Goal: Information Seeking & Learning: Check status

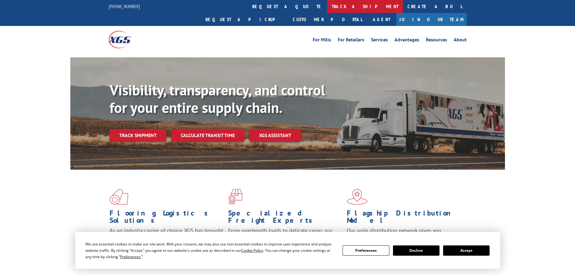
click at [327, 7] on link "track a shipment" at bounding box center [365, 6] width 76 height 13
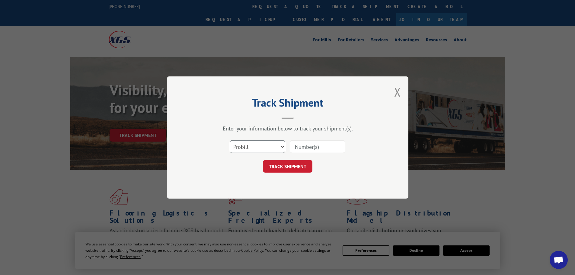
click at [282, 147] on select "Select category... Probill BOL PO" at bounding box center [258, 146] width 56 height 13
select select "bol"
click at [230, 140] on select "Select category... Probill BOL PO" at bounding box center [258, 146] width 56 height 13
paste input "3397004"
type input "3397004"
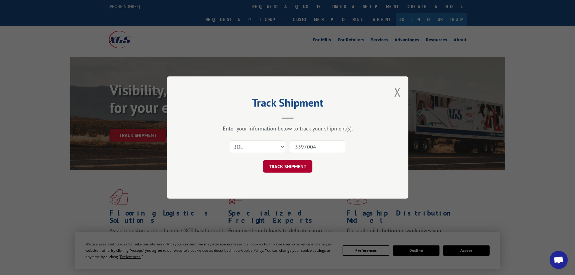
click at [296, 166] on button "TRACK SHIPMENT" at bounding box center [287, 166] width 49 height 13
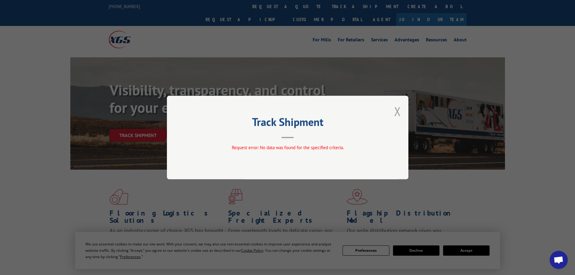
click at [398, 114] on button "Close modal" at bounding box center [397, 111] width 7 height 16
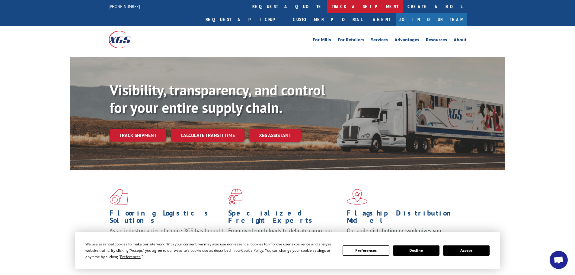
click at [327, 8] on link "track a shipment" at bounding box center [365, 6] width 76 height 13
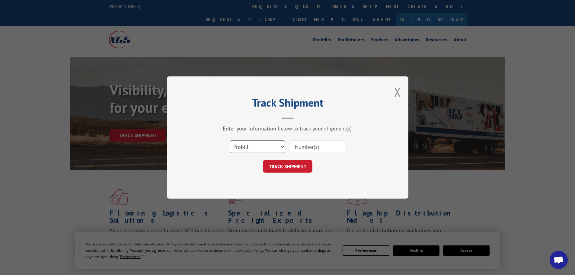
click at [282, 146] on select "Select category... Probill BOL PO" at bounding box center [258, 146] width 56 height 13
select select "bol"
click at [230, 140] on select "Select category... Probill BOL PO" at bounding box center [258, 146] width 56 height 13
paste input "3397004"
type input "3397004"
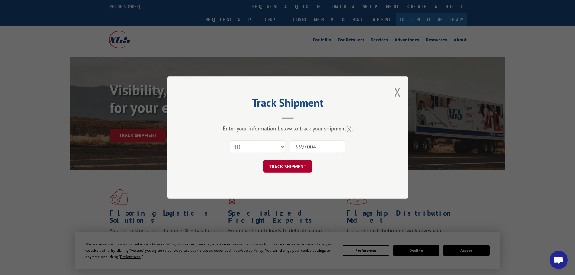
click at [276, 164] on button "TRACK SHIPMENT" at bounding box center [287, 166] width 49 height 13
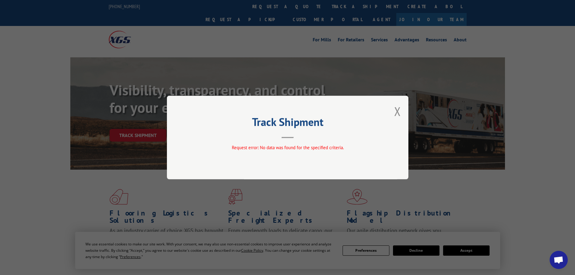
drag, startPoint x: 396, startPoint y: 114, endPoint x: 458, endPoint y: 154, distance: 73.7
click at [397, 115] on button "Close modal" at bounding box center [397, 111] width 7 height 16
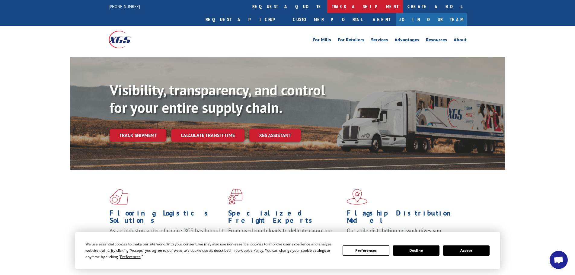
click at [327, 6] on link "track a shipment" at bounding box center [365, 6] width 76 height 13
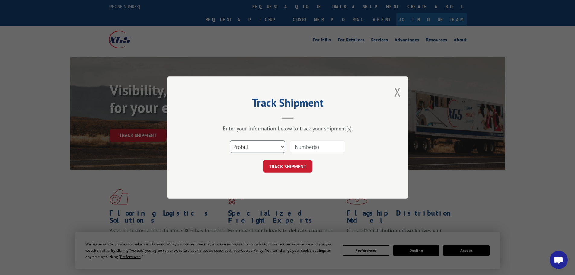
click at [283, 146] on select "Select category... Probill BOL PO" at bounding box center [258, 146] width 56 height 13
select select "bol"
click at [230, 140] on select "Select category... Probill BOL PO" at bounding box center [258, 146] width 56 height 13
click at [304, 144] on input at bounding box center [318, 146] width 56 height 13
click at [310, 148] on input at bounding box center [318, 146] width 56 height 13
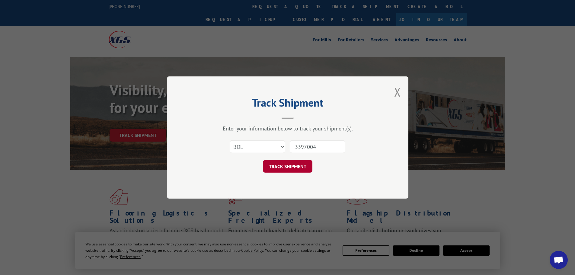
type input "3397004"
click at [287, 167] on button "TRACK SHIPMENT" at bounding box center [287, 166] width 49 height 13
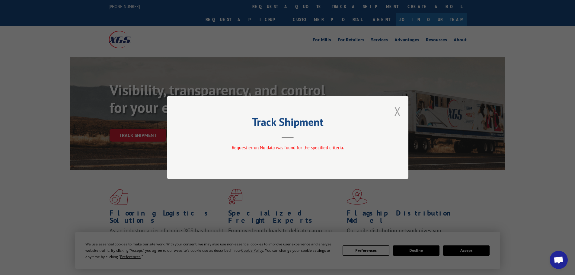
click at [398, 111] on button "Close modal" at bounding box center [397, 111] width 7 height 16
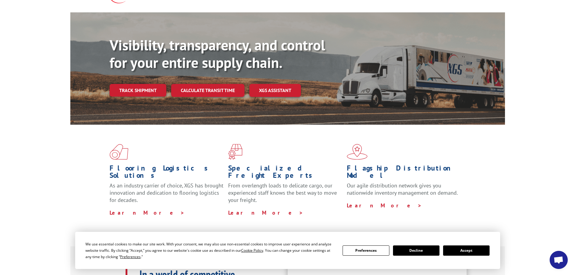
scroll to position [30, 0]
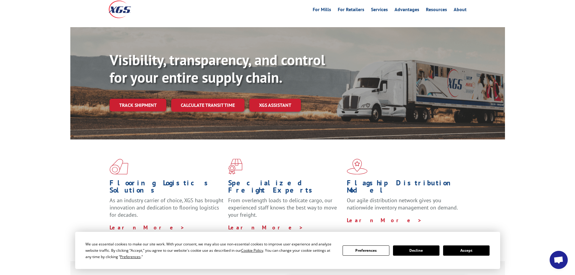
click at [473, 249] on button "Accept" at bounding box center [466, 250] width 46 height 10
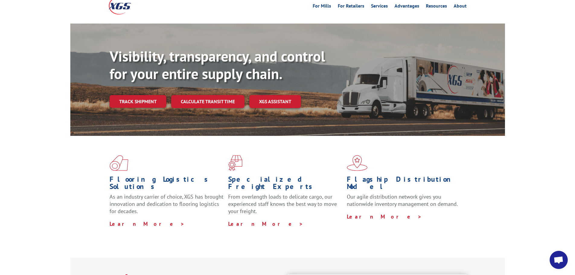
scroll to position [0, 0]
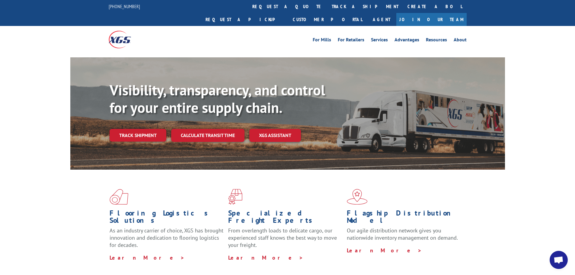
click at [396, 236] on div "Flagship Distribution Model Our agile distribution network gives you nationwide…" at bounding box center [406, 225] width 119 height 72
